Goal: Information Seeking & Learning: Learn about a topic

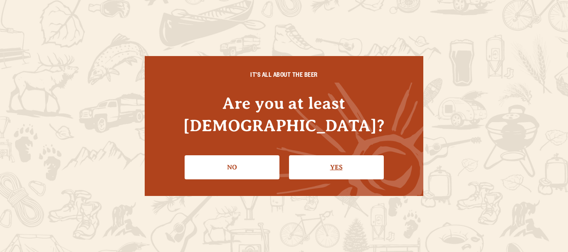
click at [330, 157] on link "Yes" at bounding box center [336, 167] width 95 height 24
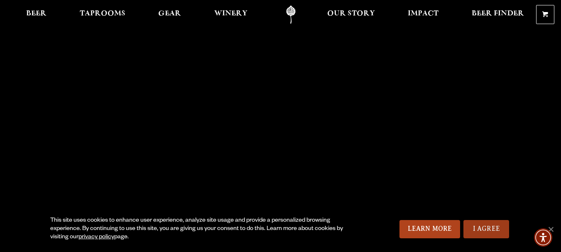
click at [496, 230] on link "I Agree" at bounding box center [487, 229] width 46 height 18
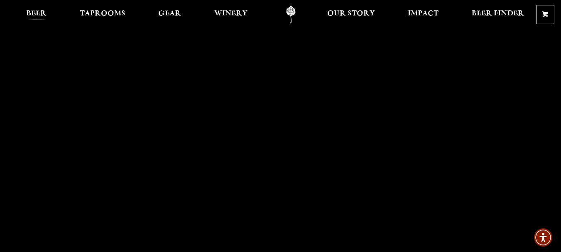
click at [24, 10] on link "Beer" at bounding box center [36, 14] width 31 height 19
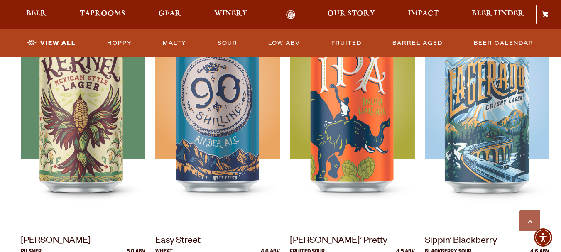
scroll to position [424, 0]
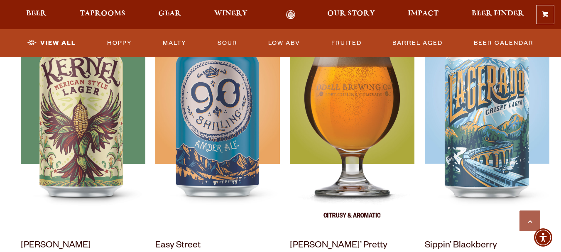
click at [353, 106] on img at bounding box center [352, 125] width 125 height 208
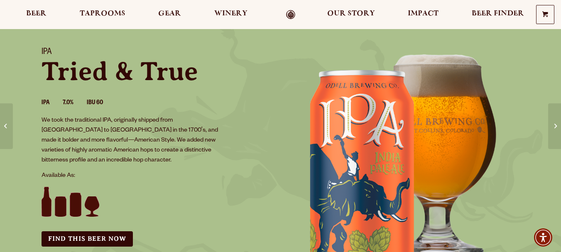
scroll to position [151, 0]
